Goal: Task Accomplishment & Management: Use online tool/utility

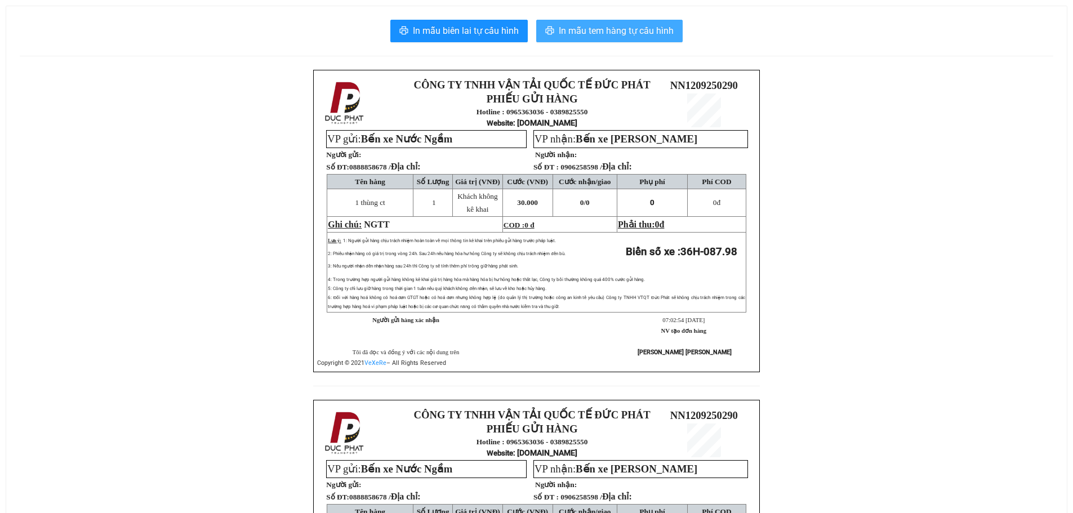
click at [581, 24] on span "In mẫu tem hàng tự cấu hình" at bounding box center [616, 31] width 115 height 14
click at [614, 32] on span "In mẫu tem hàng tự cấu hình" at bounding box center [616, 31] width 115 height 14
